Goal: Check status: Check status

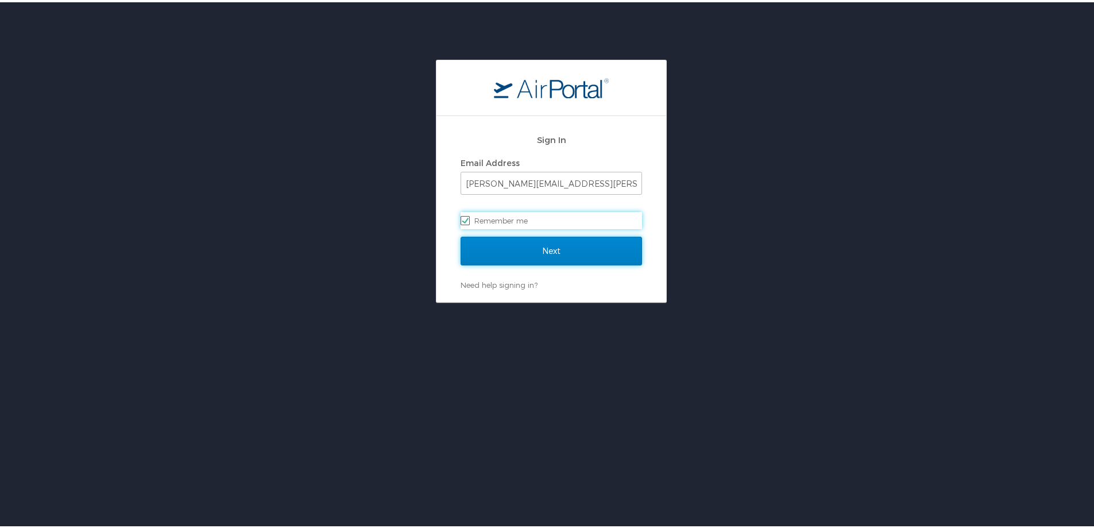
click at [567, 253] on input "Next" at bounding box center [551, 248] width 181 height 29
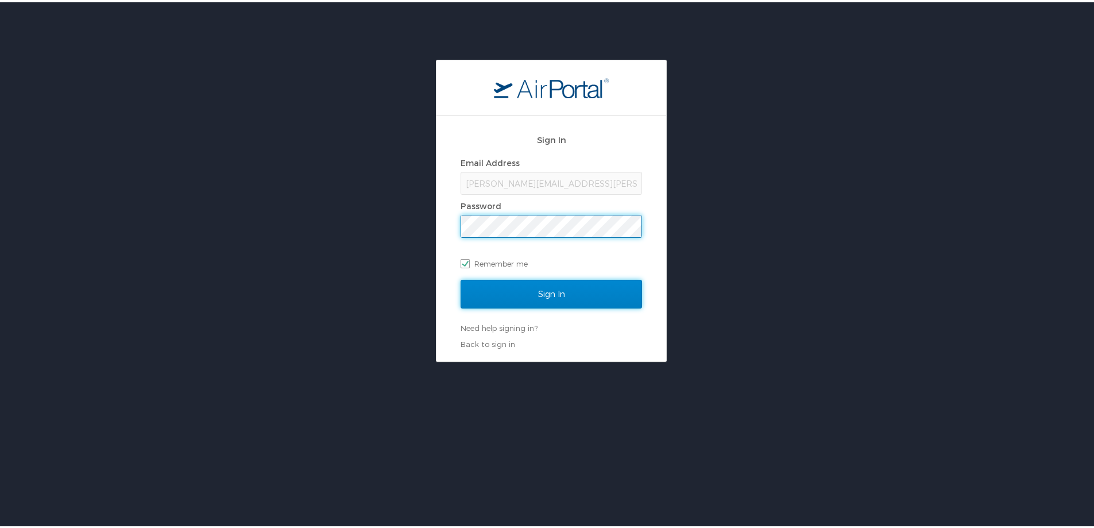
click at [501, 289] on input "Sign In" at bounding box center [551, 291] width 181 height 29
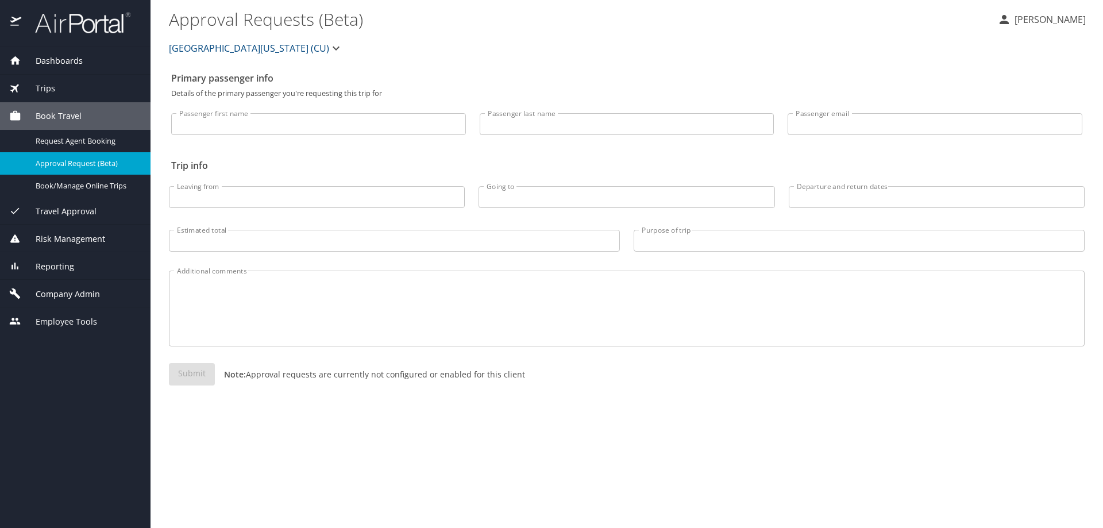
click at [57, 264] on span "Reporting" at bounding box center [47, 266] width 53 height 13
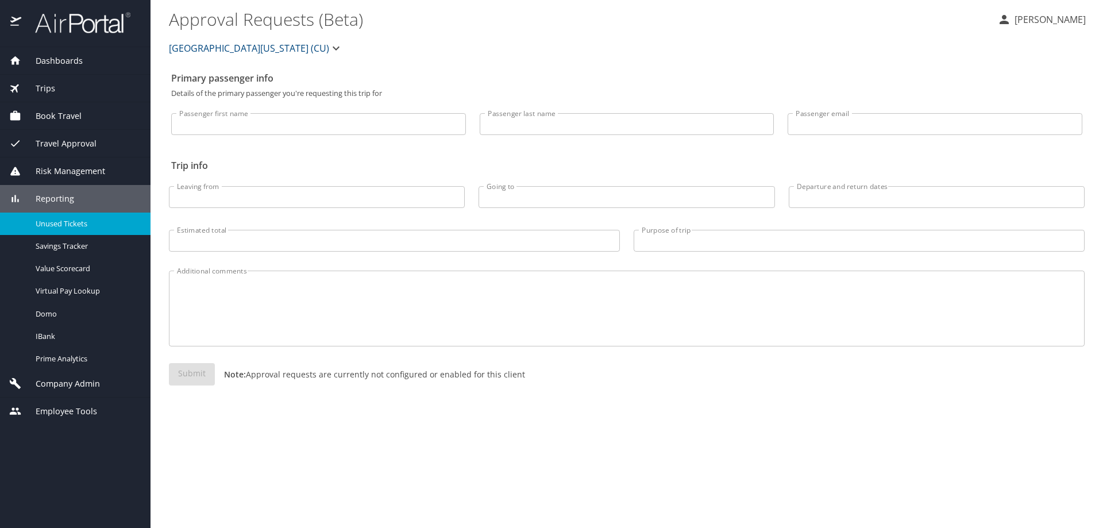
click at [77, 222] on span "Unused Tickets" at bounding box center [86, 223] width 101 height 11
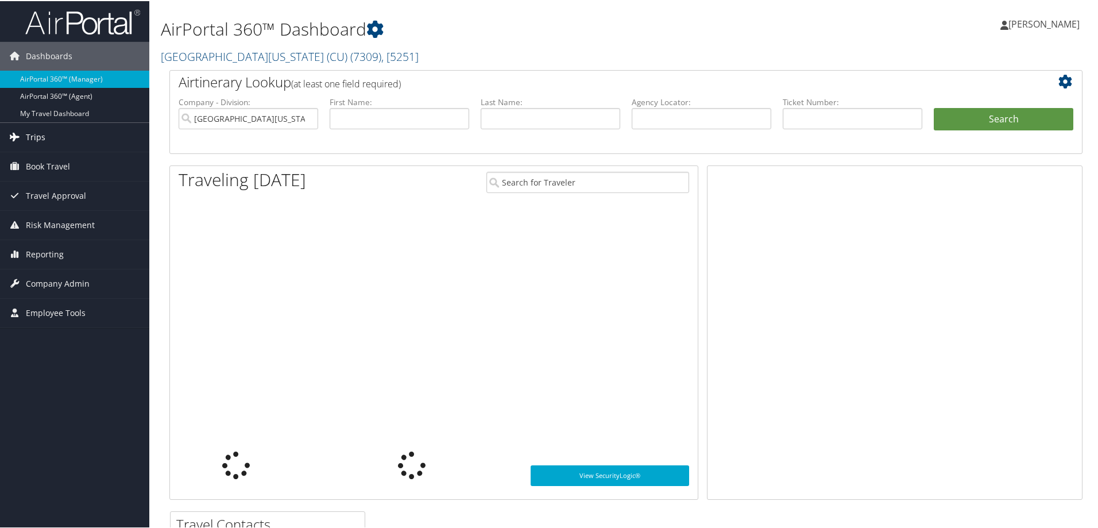
click at [31, 133] on span "Trips" at bounding box center [36, 136] width 20 height 29
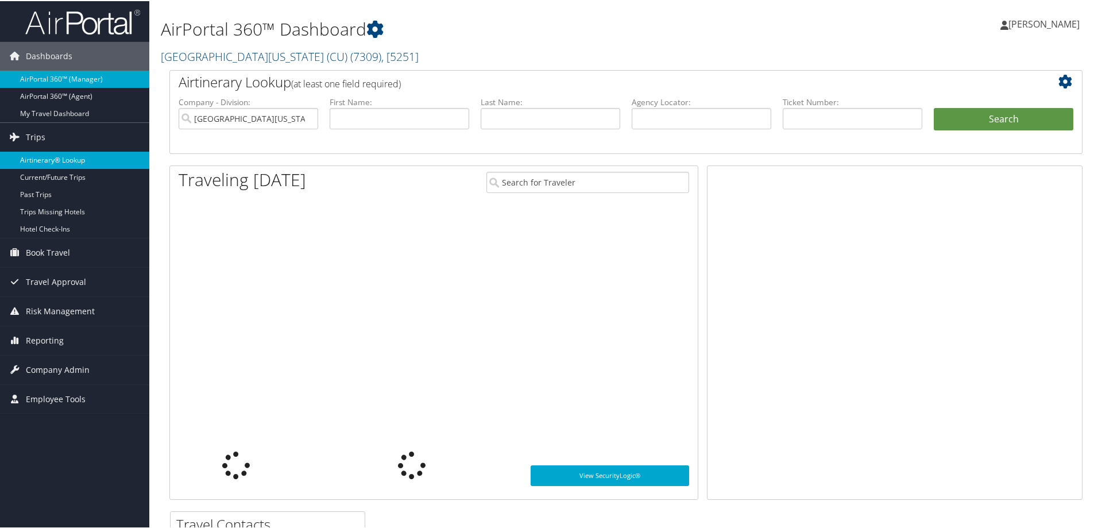
click at [71, 159] on link "Airtinerary® Lookup" at bounding box center [74, 158] width 149 height 17
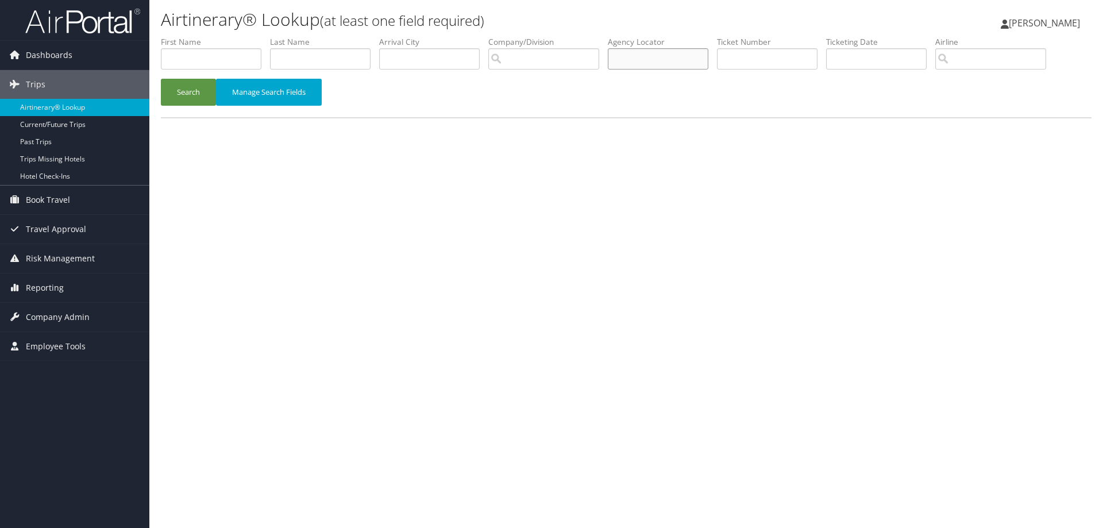
click at [680, 55] on input "text" at bounding box center [658, 58] width 100 height 21
type input "CD2HZZ"
click at [177, 88] on button "Search" at bounding box center [188, 92] width 55 height 27
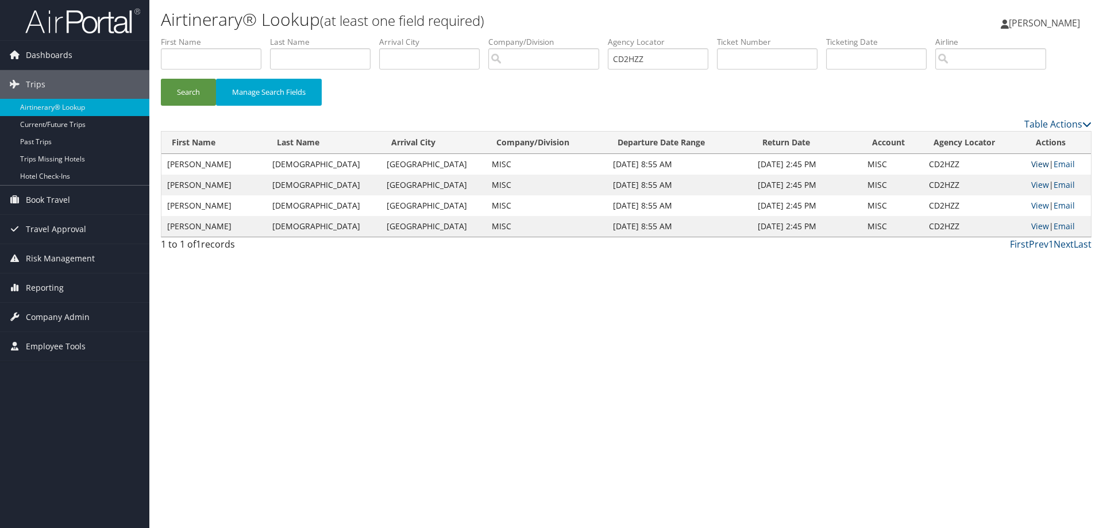
click at [1032, 163] on link "View" at bounding box center [1040, 163] width 18 height 11
